Goal: Task Accomplishment & Management: Manage account settings

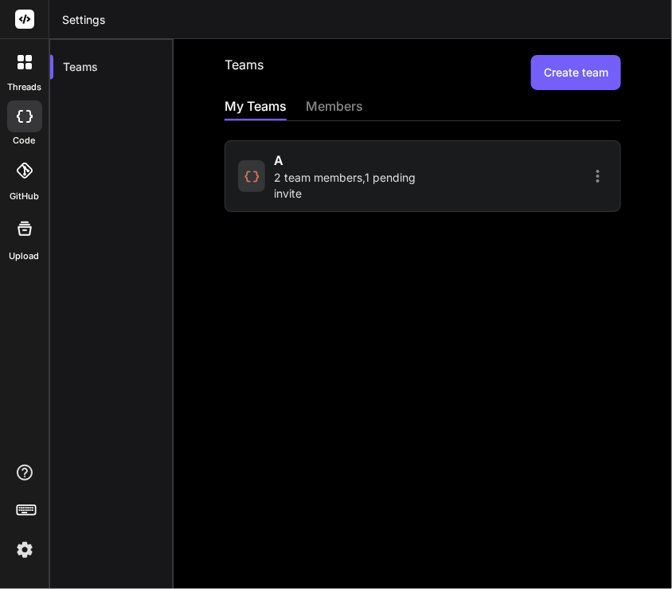
click at [324, 182] on span "2 team members , 1 pending invite" at bounding box center [347, 186] width 144 height 32
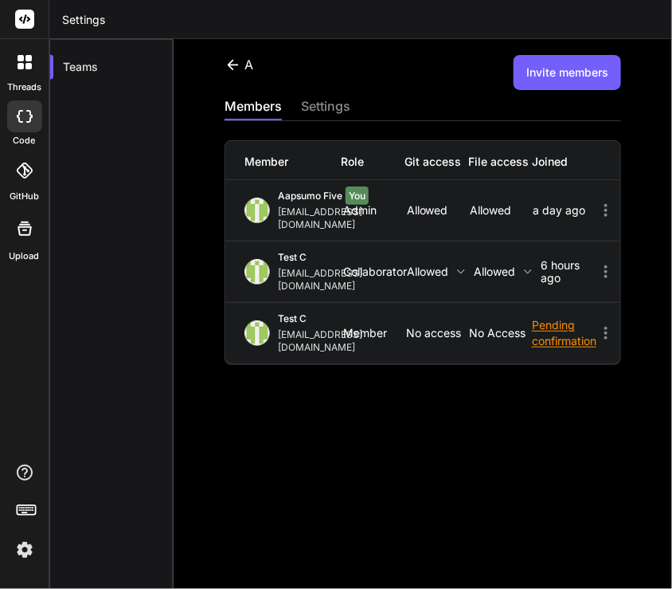
click at [597, 262] on icon at bounding box center [606, 271] width 19 height 19
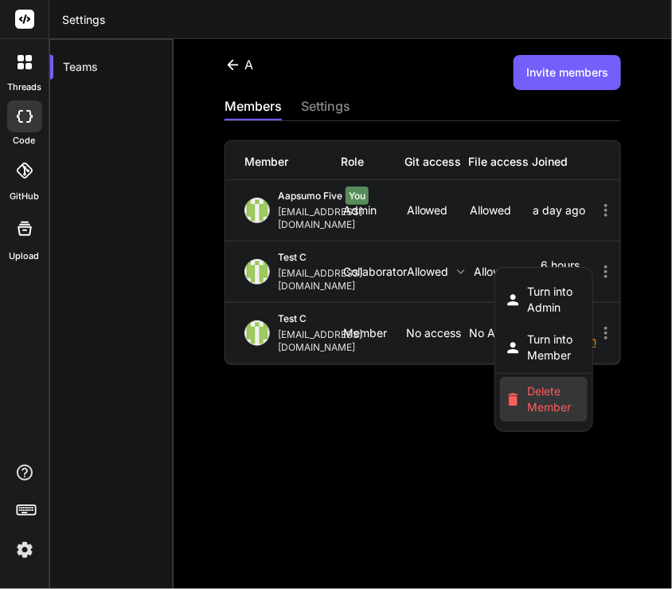
click at [556, 383] on span "Delete Member" at bounding box center [555, 399] width 55 height 32
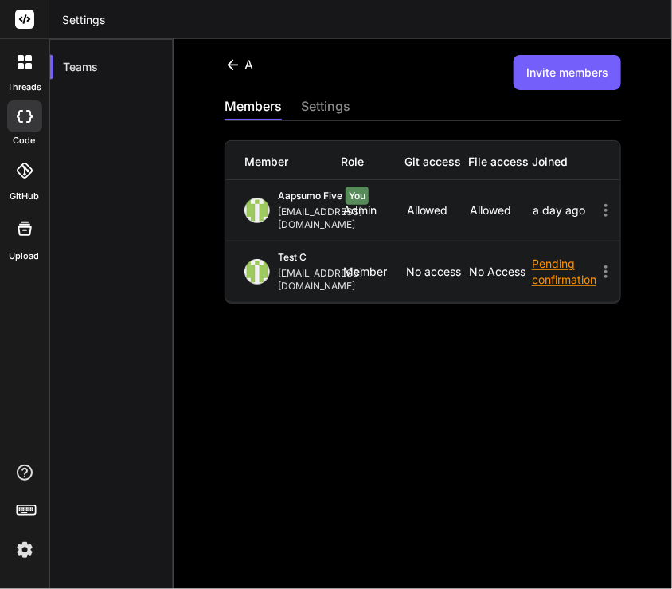
click at [550, 80] on button "Invite members" at bounding box center [568, 72] width 108 height 35
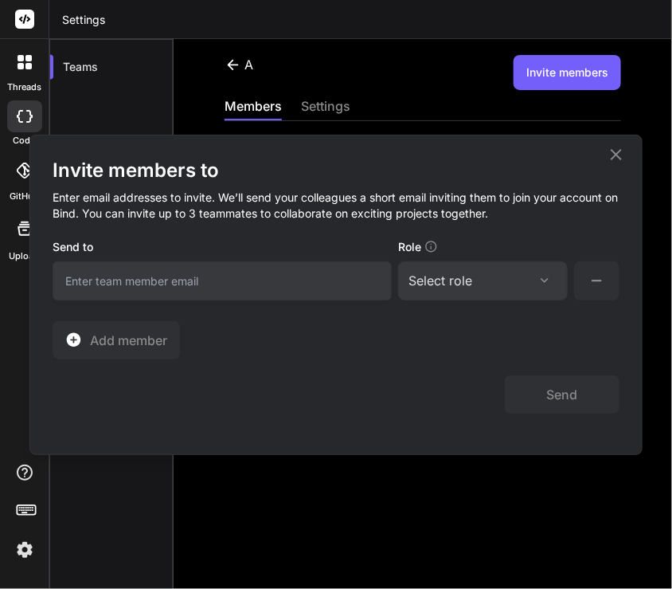
click at [202, 285] on input "email" at bounding box center [222, 280] width 339 height 39
type input "[EMAIL_ADDRESS][DOMAIN_NAME]"
click at [462, 286] on div "Select role" at bounding box center [441, 280] width 64 height 19
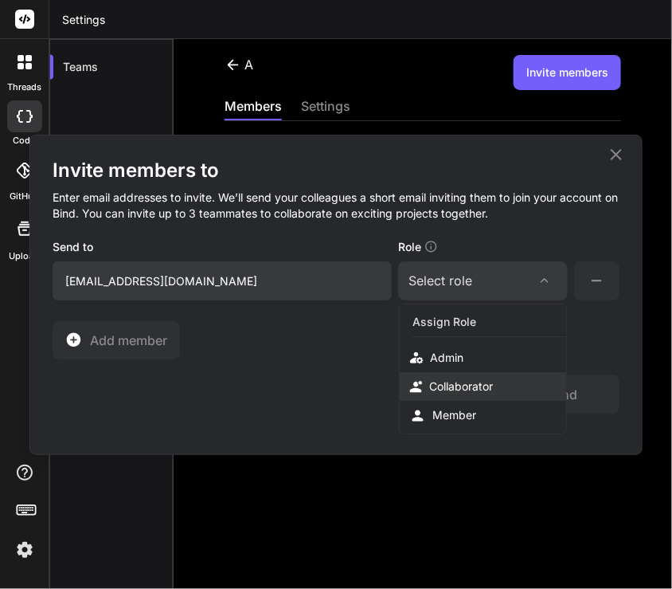
click at [456, 374] on div "Collaborator" at bounding box center [483, 386] width 166 height 29
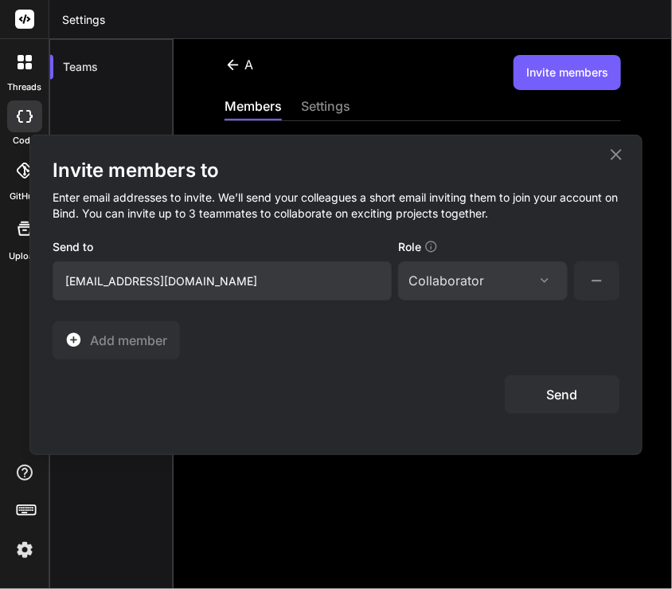
click at [552, 390] on button "Send" at bounding box center [562, 394] width 115 height 38
